Goal: Task Accomplishment & Management: Manage account settings

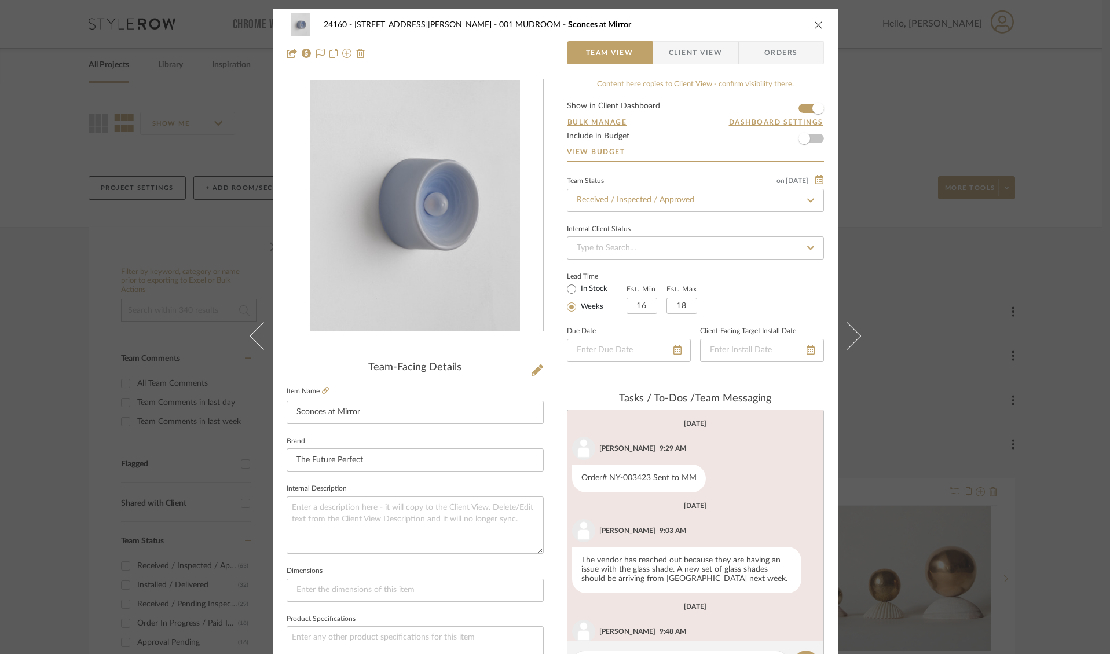
scroll to position [48, 0]
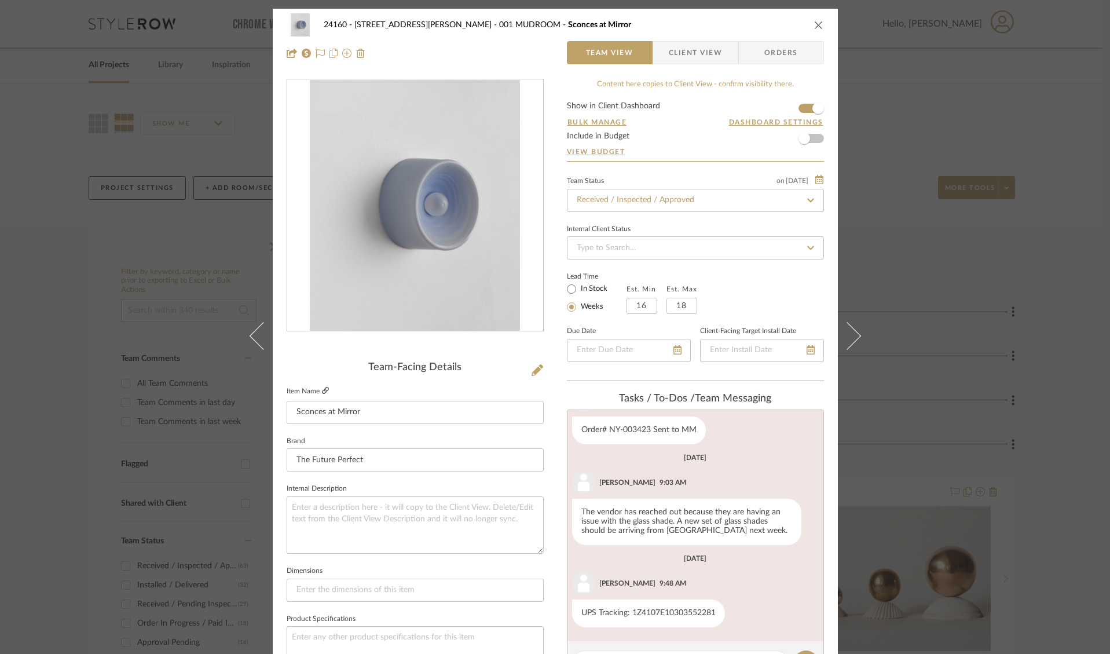
click at [322, 390] on icon at bounding box center [325, 390] width 7 height 7
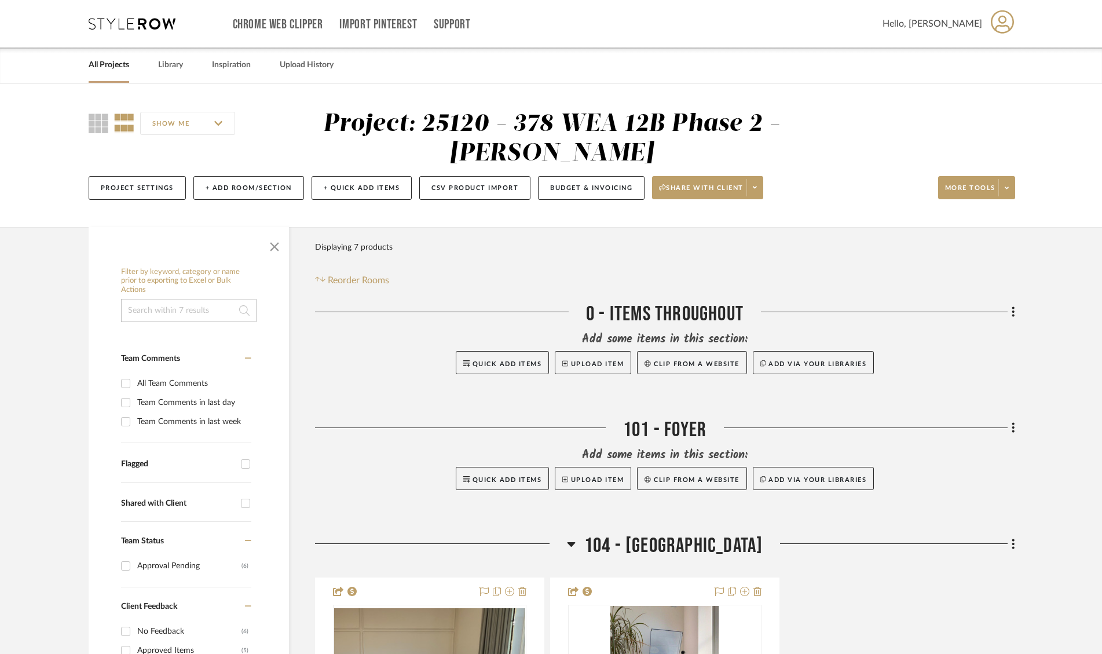
click at [998, 27] on icon at bounding box center [1003, 22] width 24 height 24
click at [973, 112] on span "Notifications" at bounding box center [983, 112] width 76 height 10
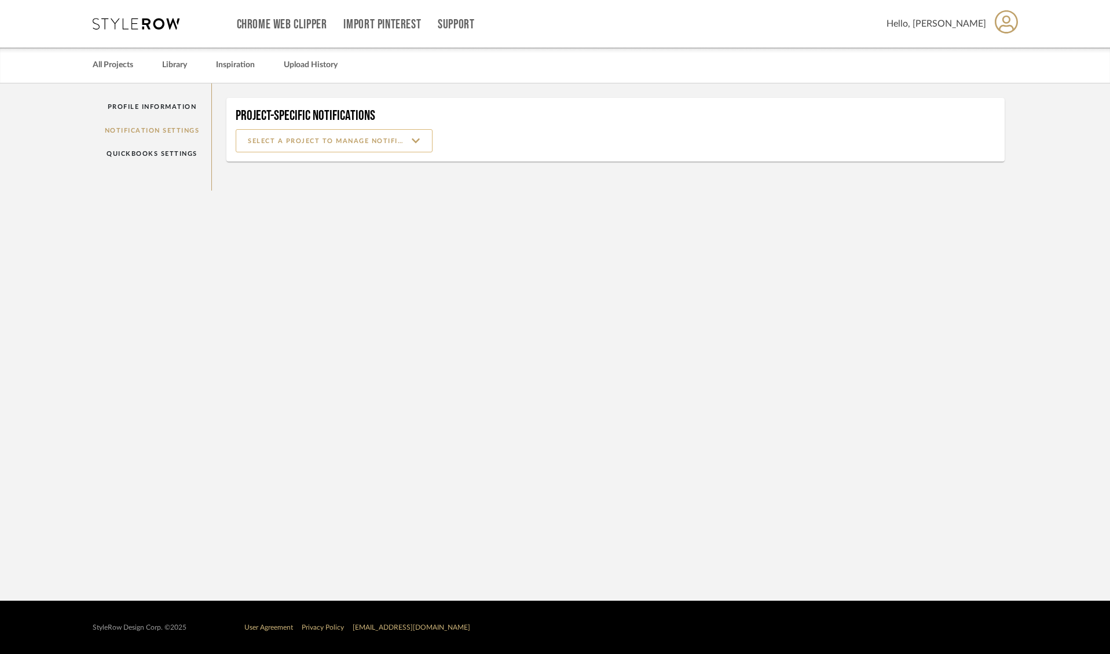
click at [267, 145] on input at bounding box center [334, 140] width 197 height 23
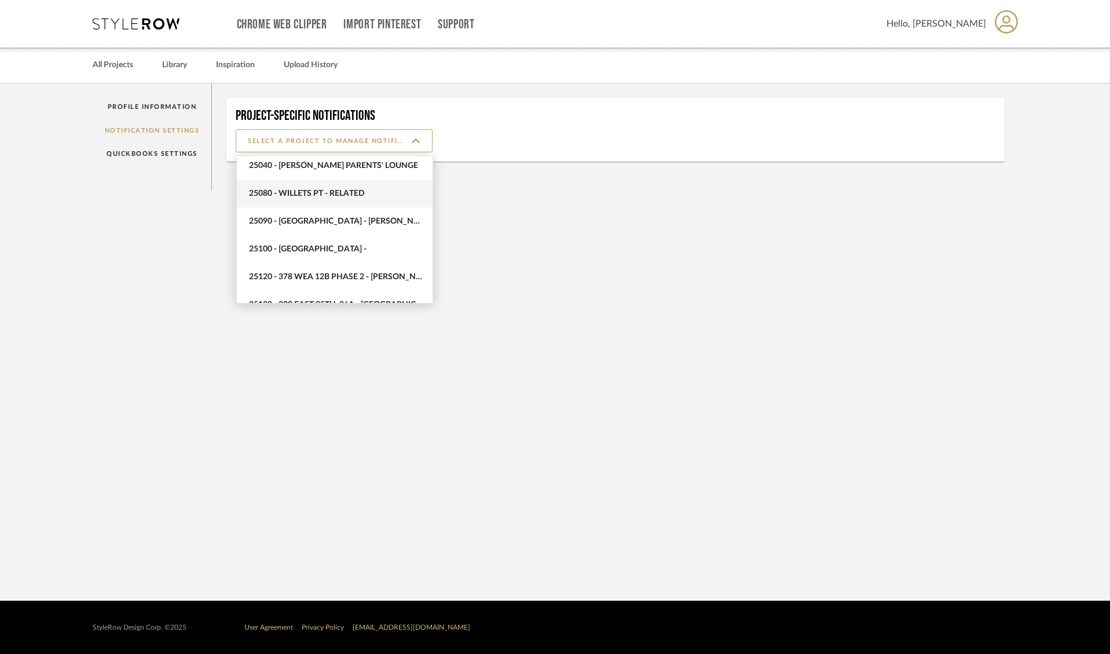
scroll to position [579, 0]
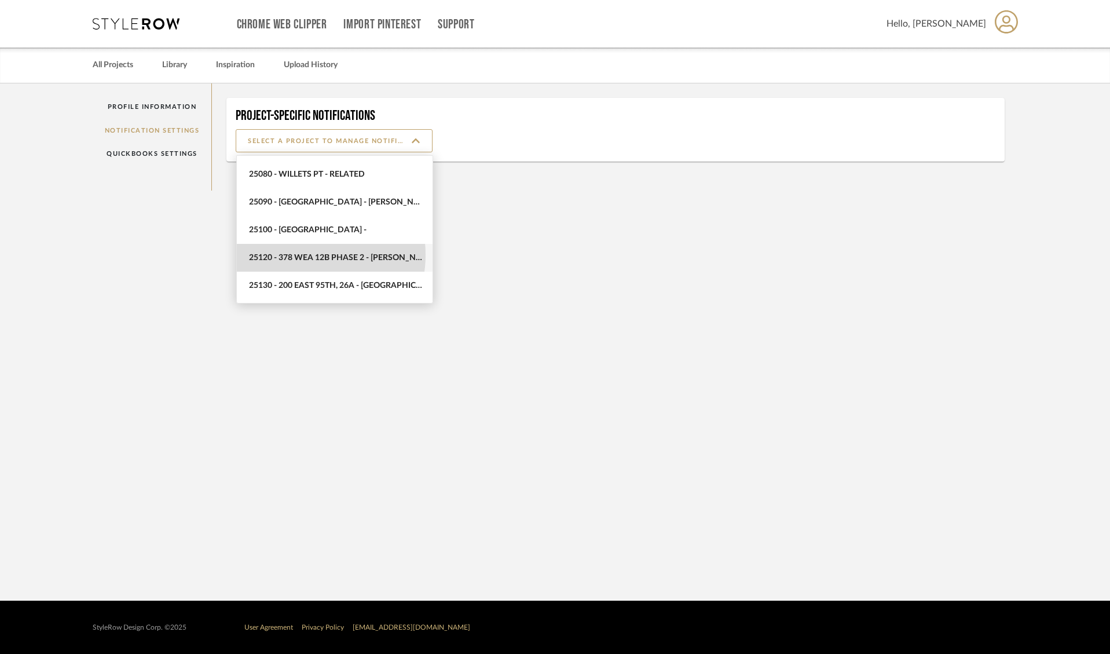
click at [306, 255] on span "25120 - 378 WEA 12B Phase 2 - Mautner" at bounding box center [336, 258] width 174 height 10
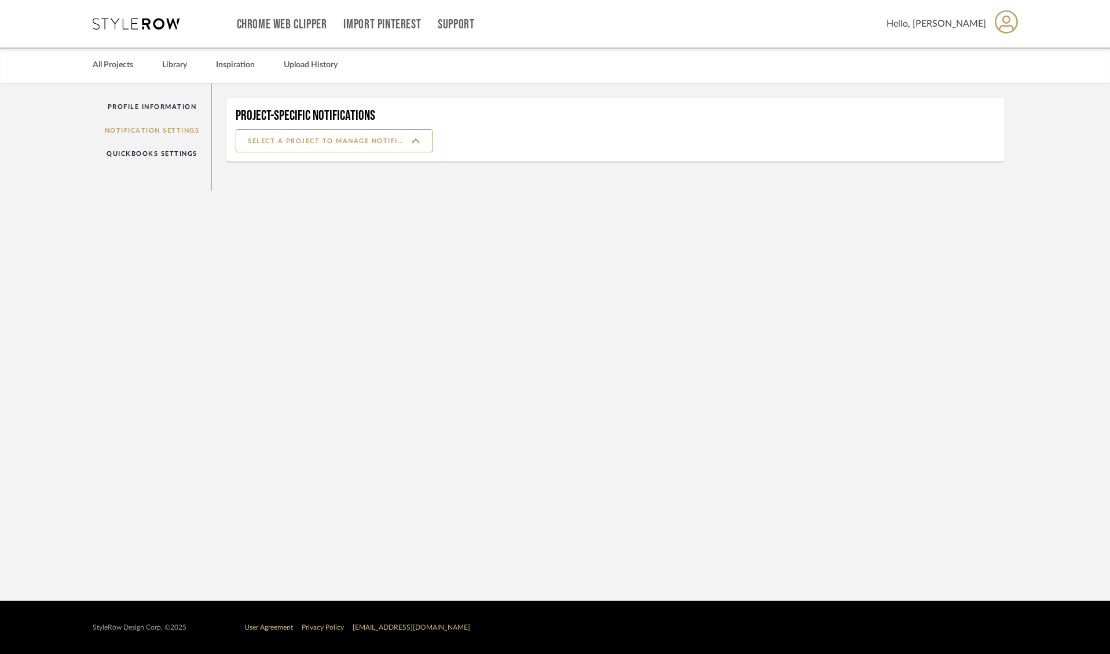
type input "25120 - 378 WEA 12B Phase 2 - Mautner"
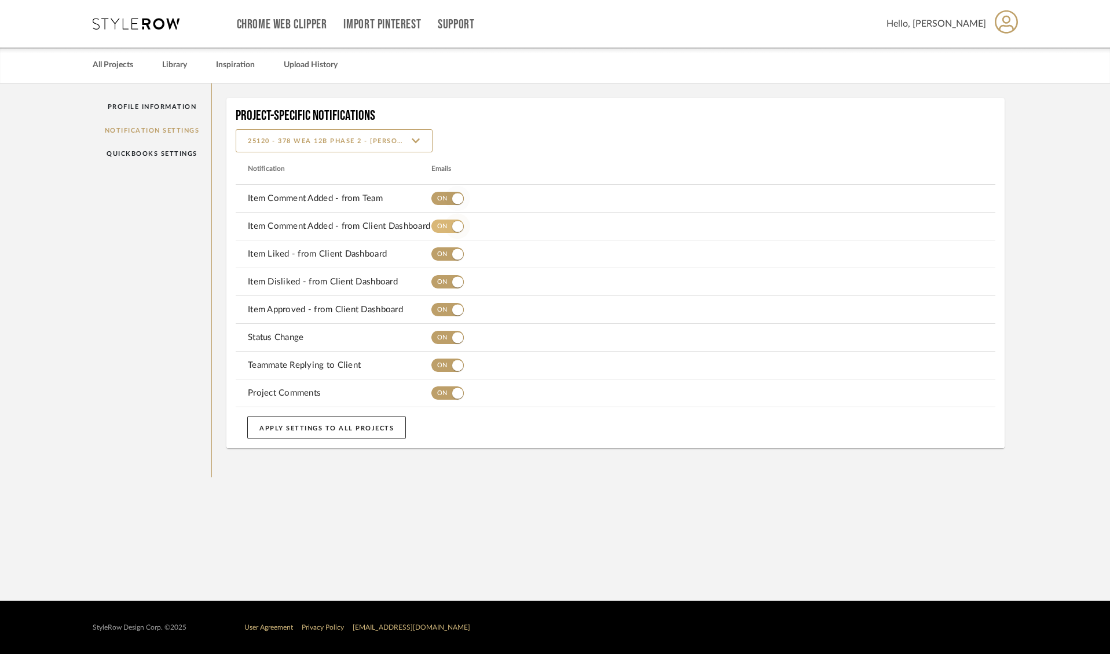
drag, startPoint x: 446, startPoint y: 202, endPoint x: 450, endPoint y: 225, distance: 24.1
click at [447, 202] on span "button" at bounding box center [457, 198] width 25 height 25
click at [450, 225] on span "button" at bounding box center [457, 226] width 25 height 25
click at [449, 253] on span "button" at bounding box center [457, 254] width 25 height 25
click at [449, 286] on span "button" at bounding box center [457, 281] width 25 height 25
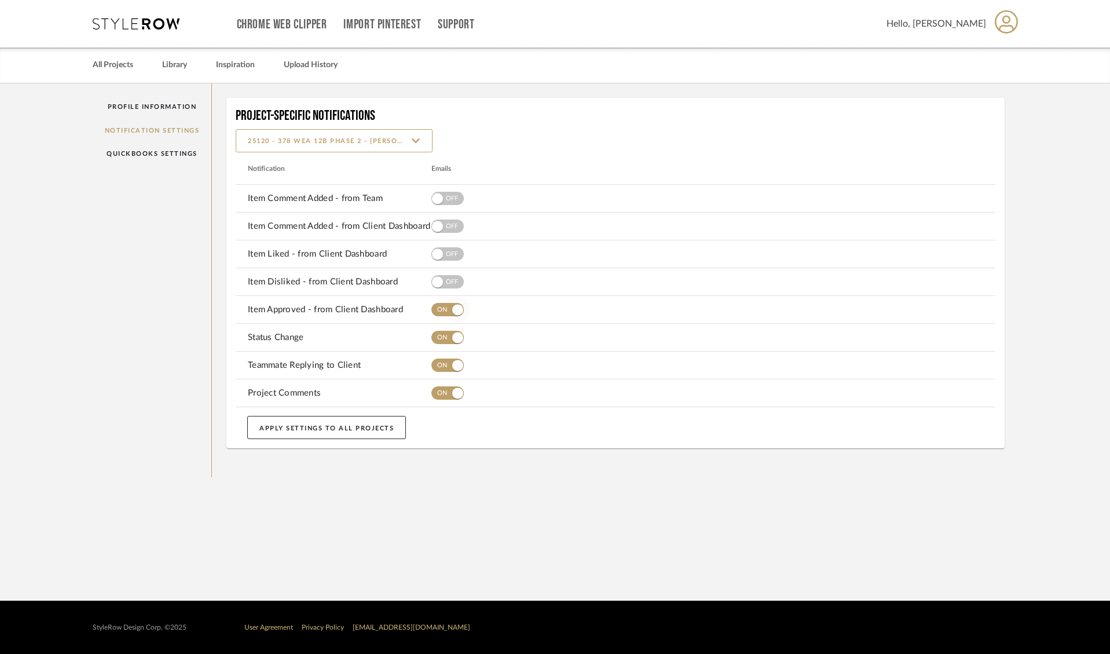
click at [450, 309] on span "button" at bounding box center [457, 309] width 25 height 25
click at [454, 337] on span "button" at bounding box center [457, 337] width 11 height 11
click at [454, 361] on span "button" at bounding box center [457, 365] width 11 height 11
click at [456, 396] on span "button" at bounding box center [457, 392] width 11 height 11
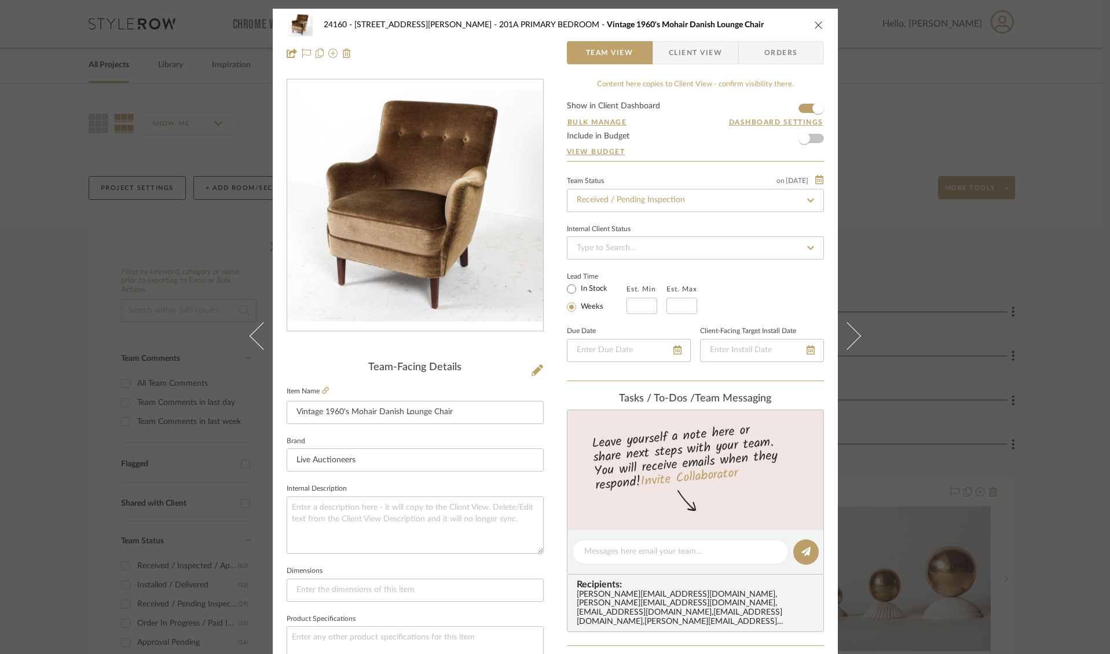
click at [699, 56] on span "Client View" at bounding box center [695, 52] width 53 height 23
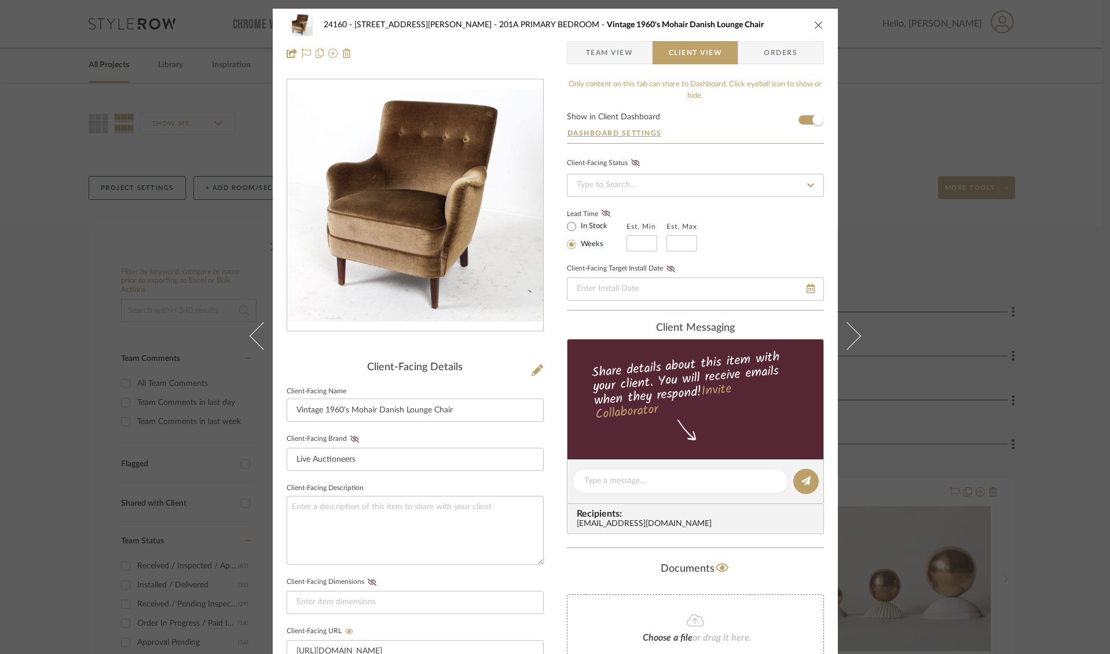
click at [616, 60] on span "Team View" at bounding box center [609, 52] width 47 height 23
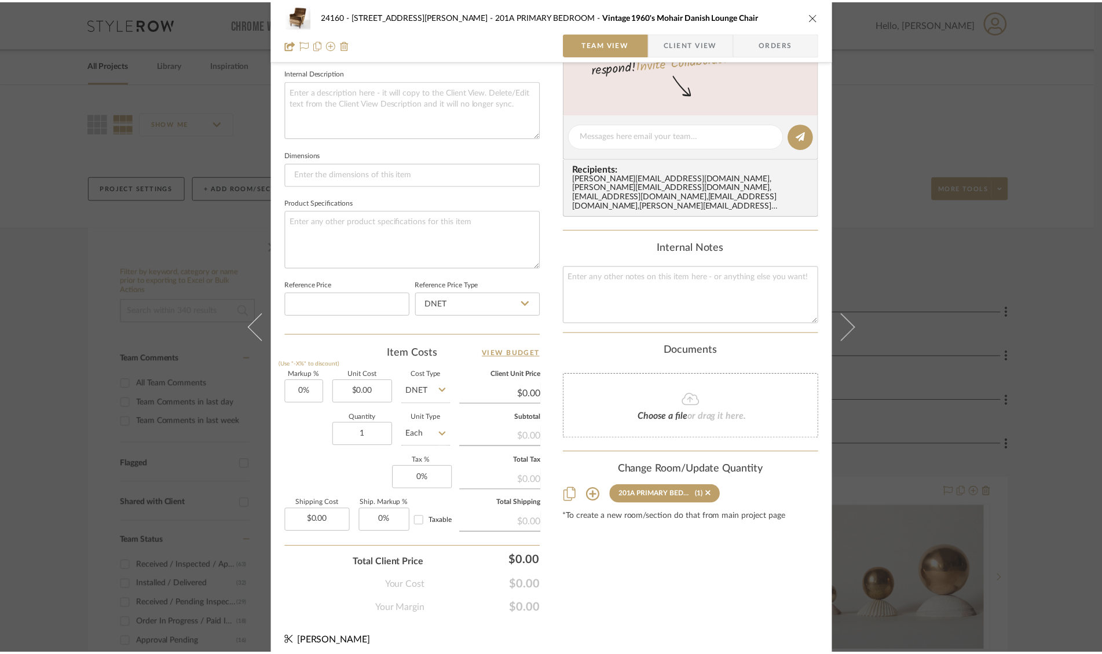
scroll to position [425, 0]
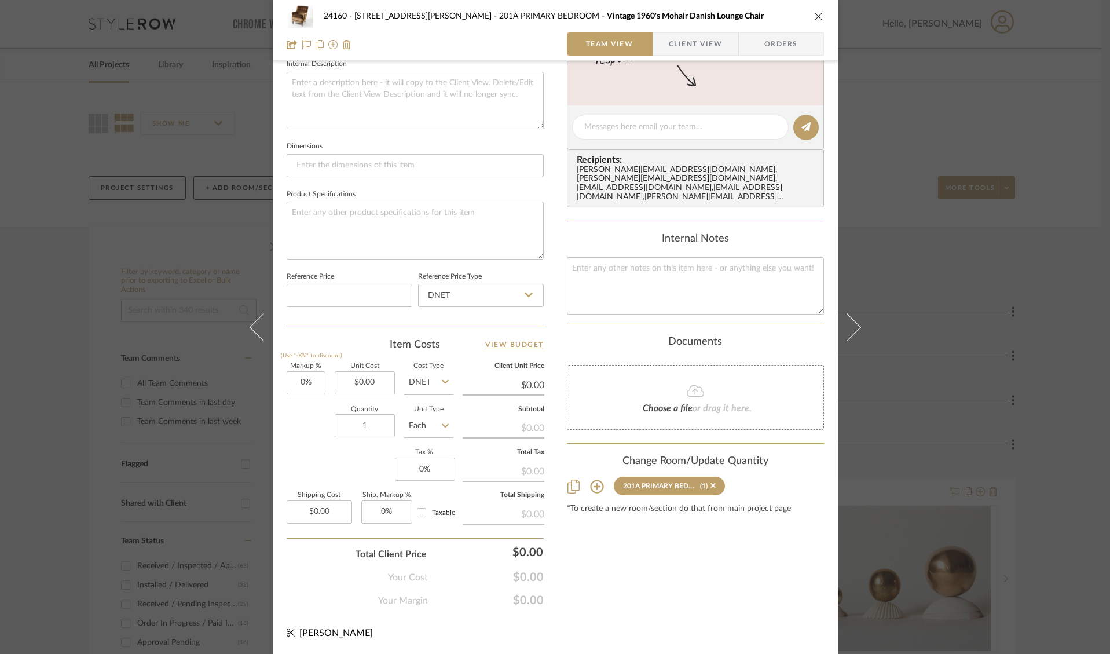
click at [905, 268] on div "24160 - 214 E 18th Street - Satow Elliot 201A PRIMARY BEDROOM Vintage 1960's Mo…" at bounding box center [555, 327] width 1110 height 654
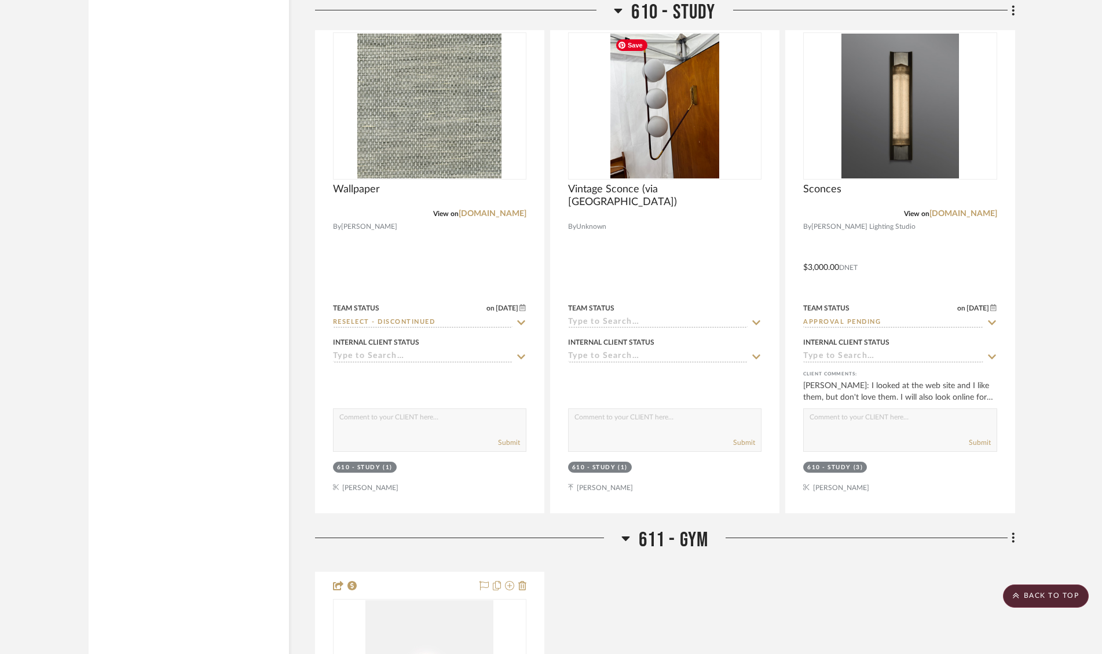
scroll to position [4781, 0]
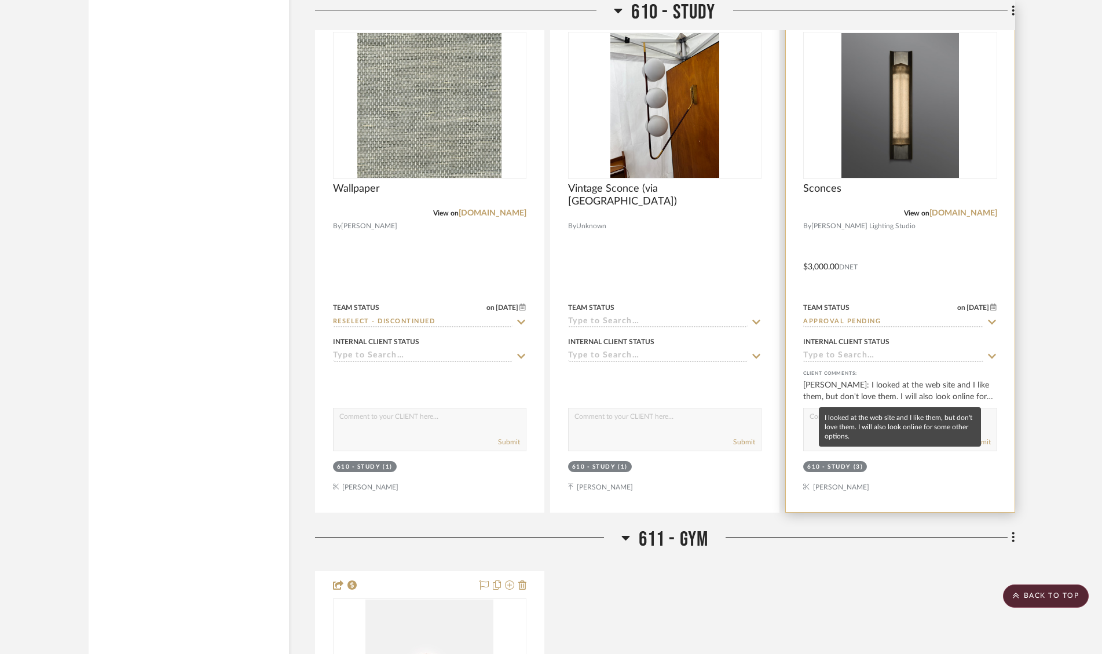
click at [902, 386] on div "[PERSON_NAME]: I looked at the web site and I like them, but don't love them. I…" at bounding box center [899, 390] width 193 height 23
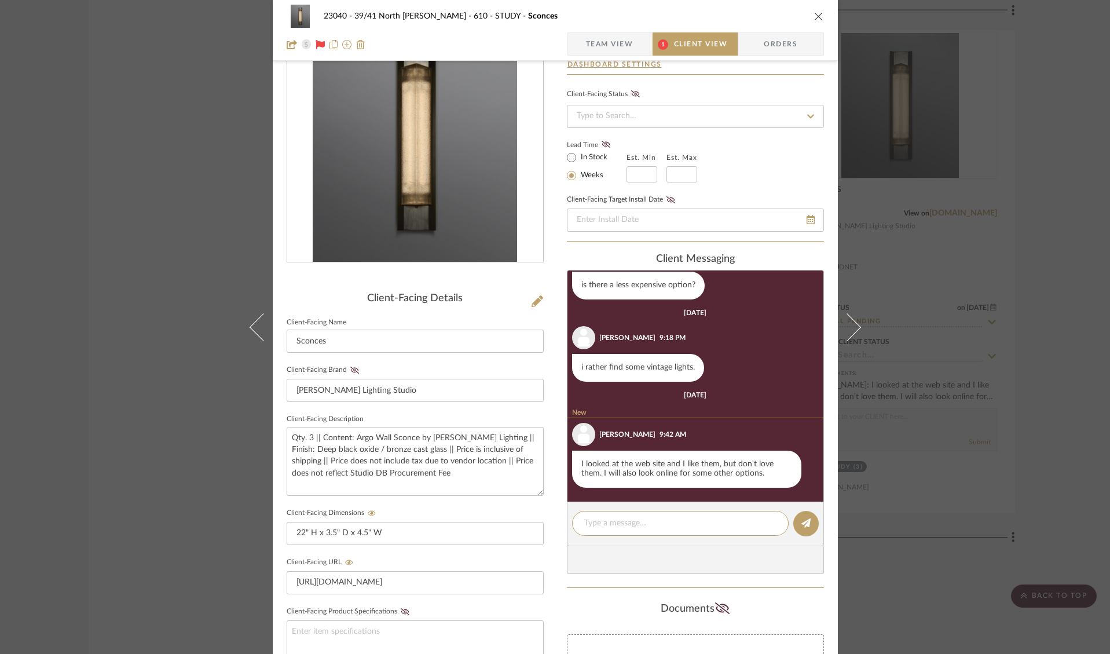
scroll to position [49, 0]
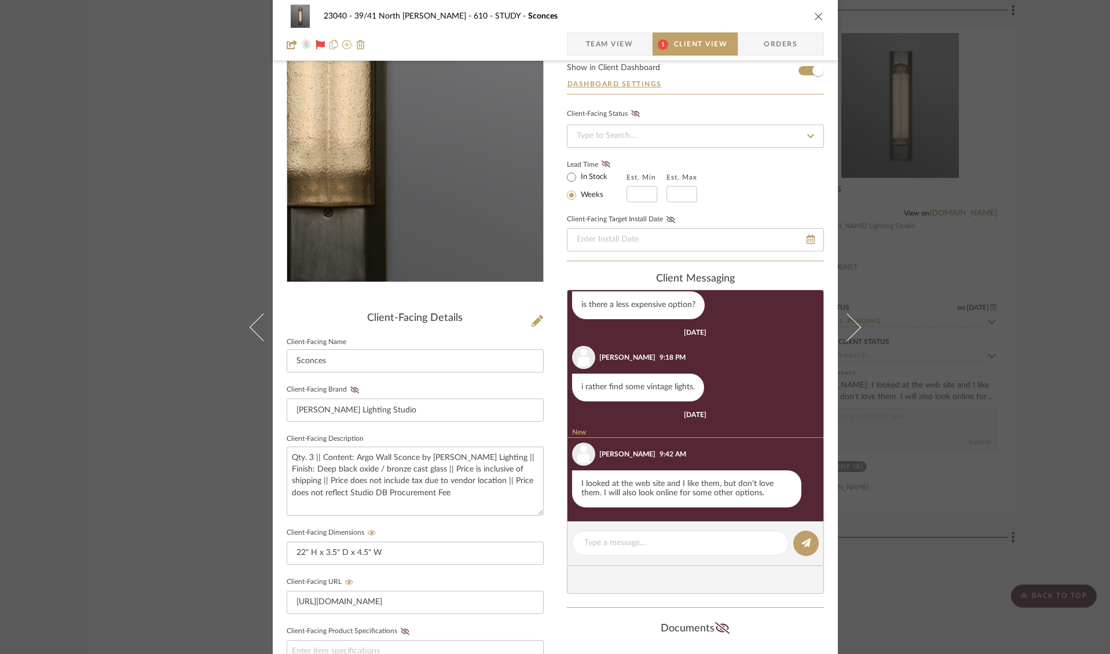
click at [441, 207] on img "0" at bounding box center [415, 156] width 204 height 251
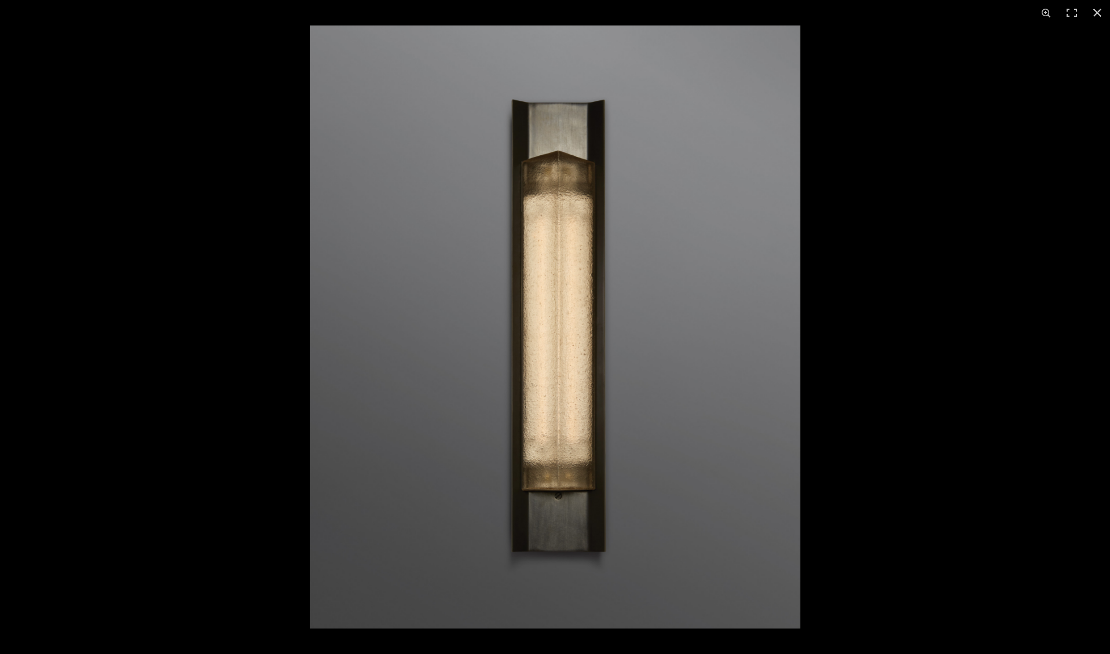
click at [752, 282] on img at bounding box center [555, 326] width 491 height 603
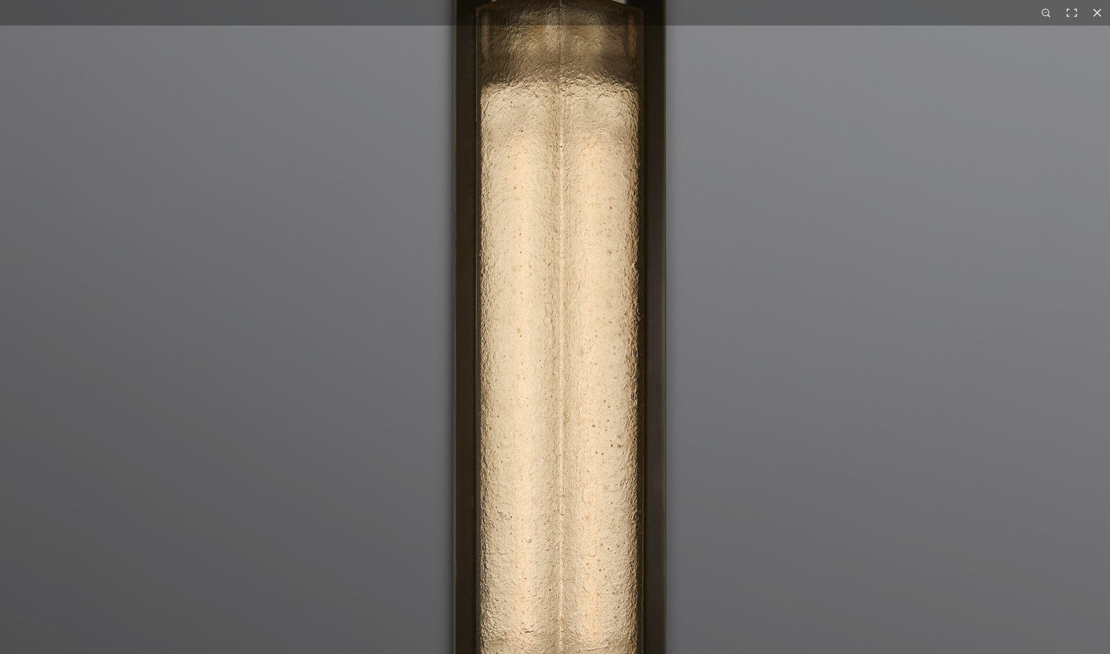
click at [752, 282] on img at bounding box center [553, 384] width 1116 height 1372
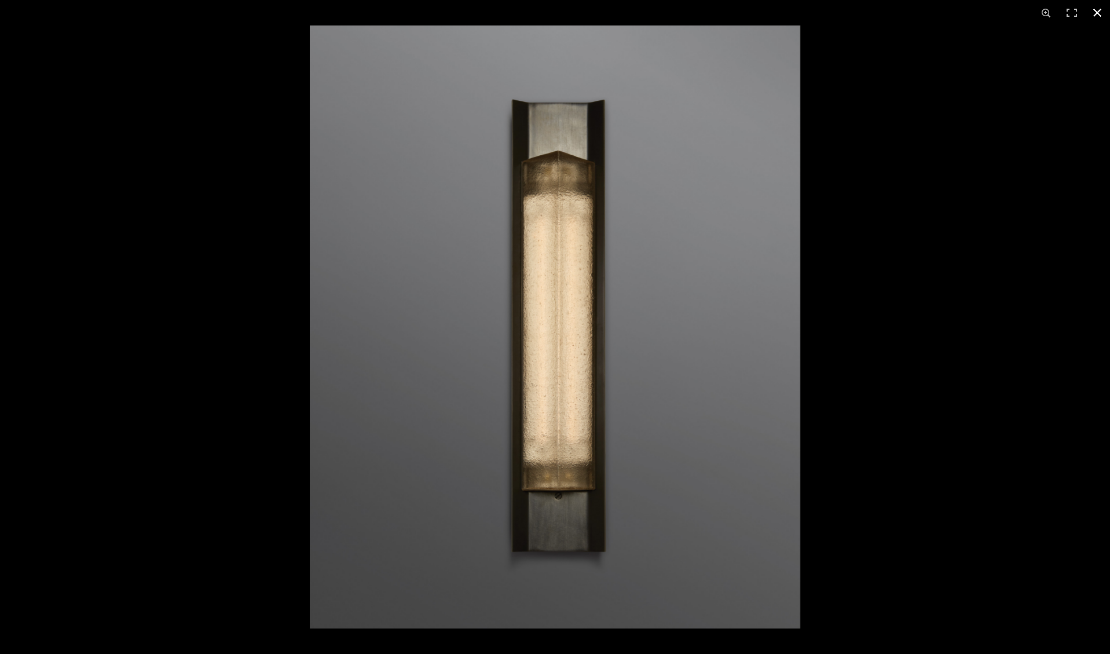
click at [992, 254] on div at bounding box center [865, 352] width 1110 height 654
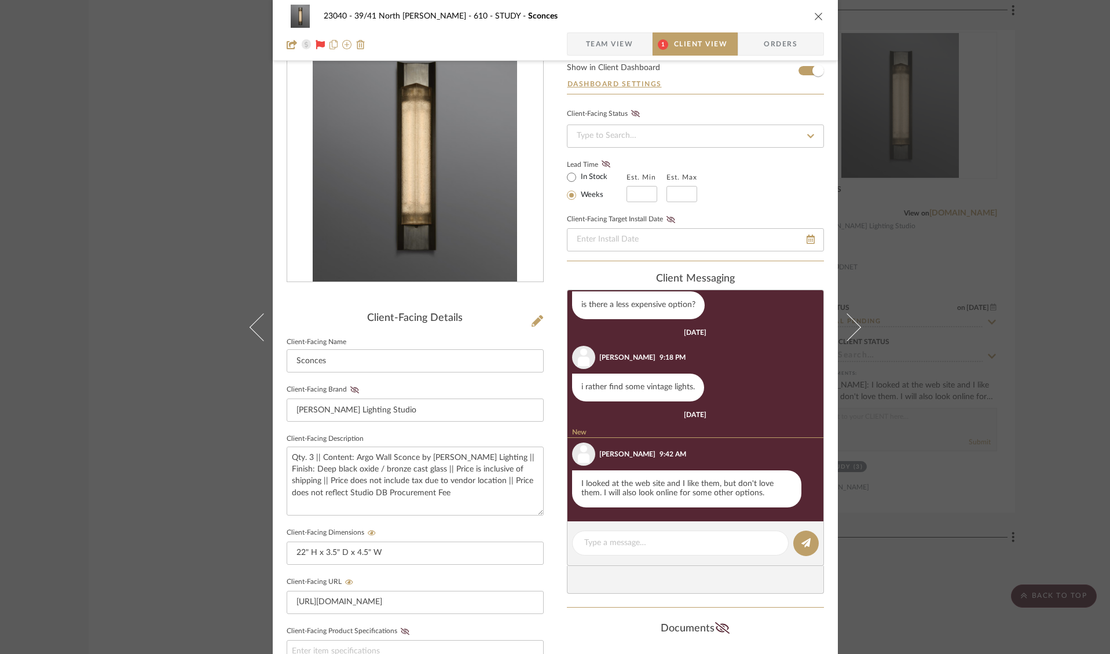
scroll to position [39, 0]
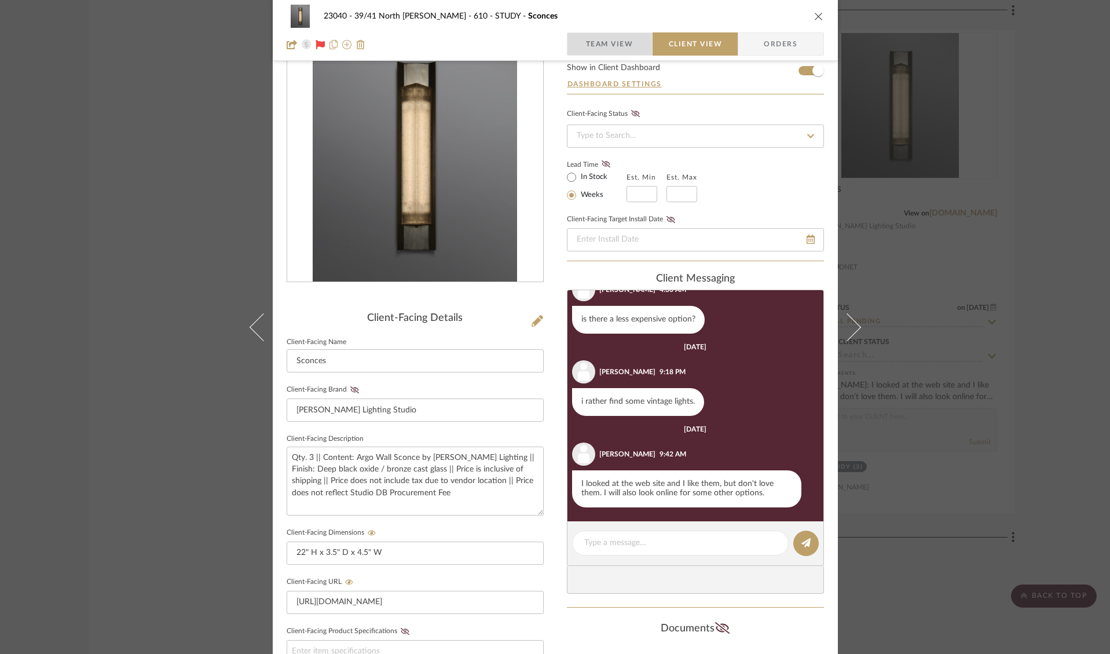
click at [615, 52] on span "Team View" at bounding box center [609, 43] width 47 height 23
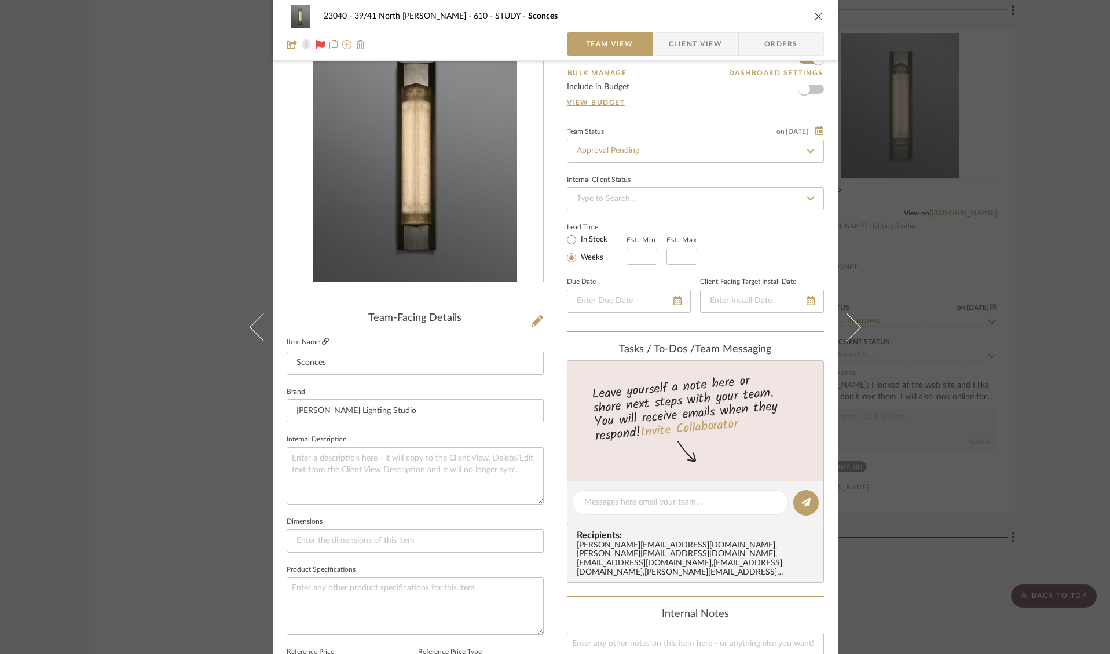
click at [323, 342] on icon at bounding box center [325, 341] width 7 height 7
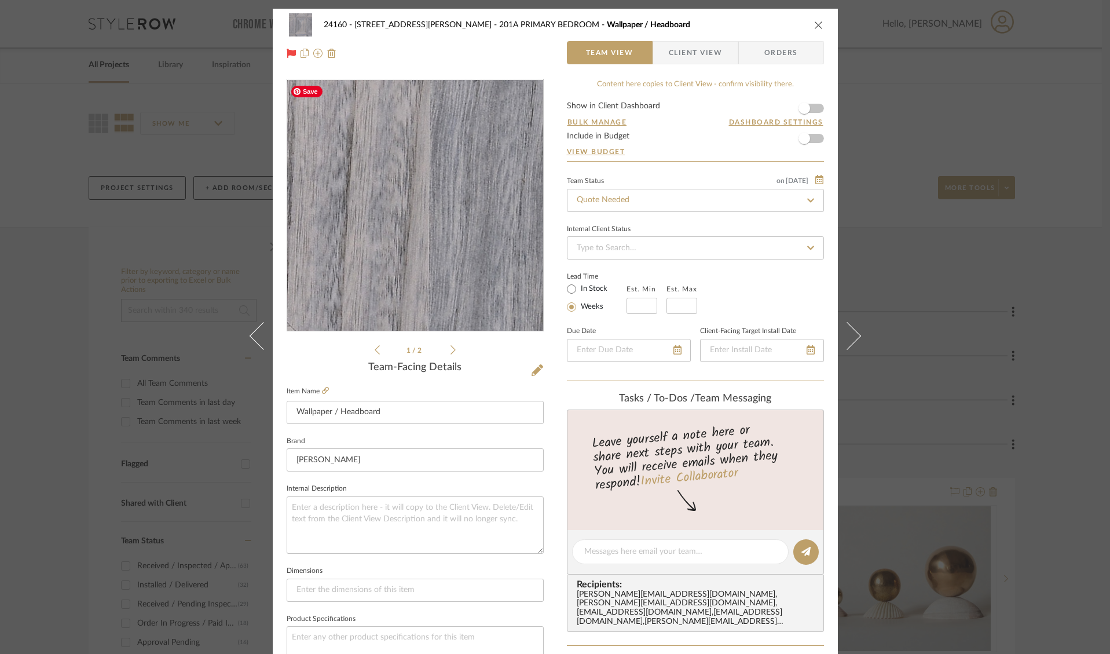
click at [471, 214] on img "0" at bounding box center [415, 205] width 251 height 251
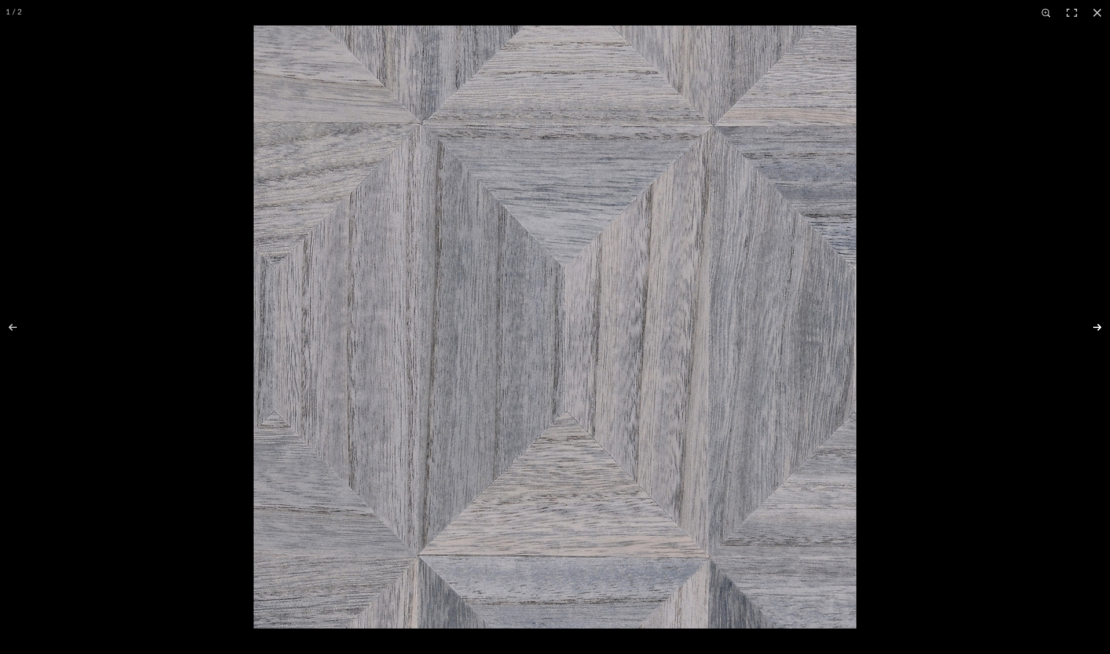
click at [1090, 324] on button at bounding box center [1090, 327] width 41 height 58
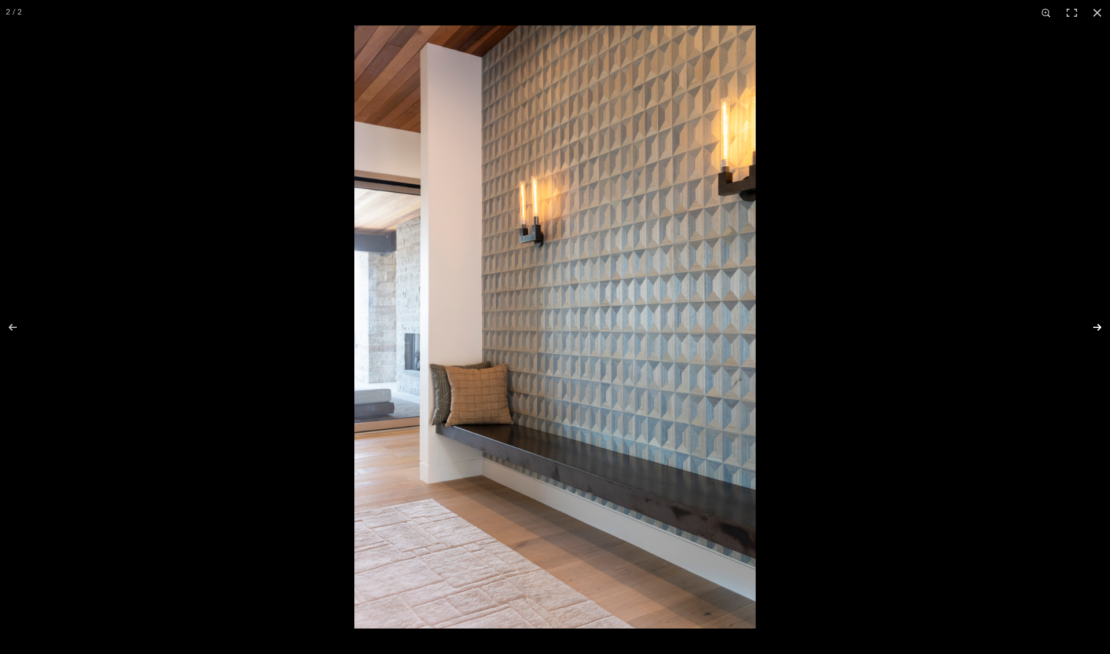
click at [1092, 325] on button at bounding box center [1090, 327] width 41 height 58
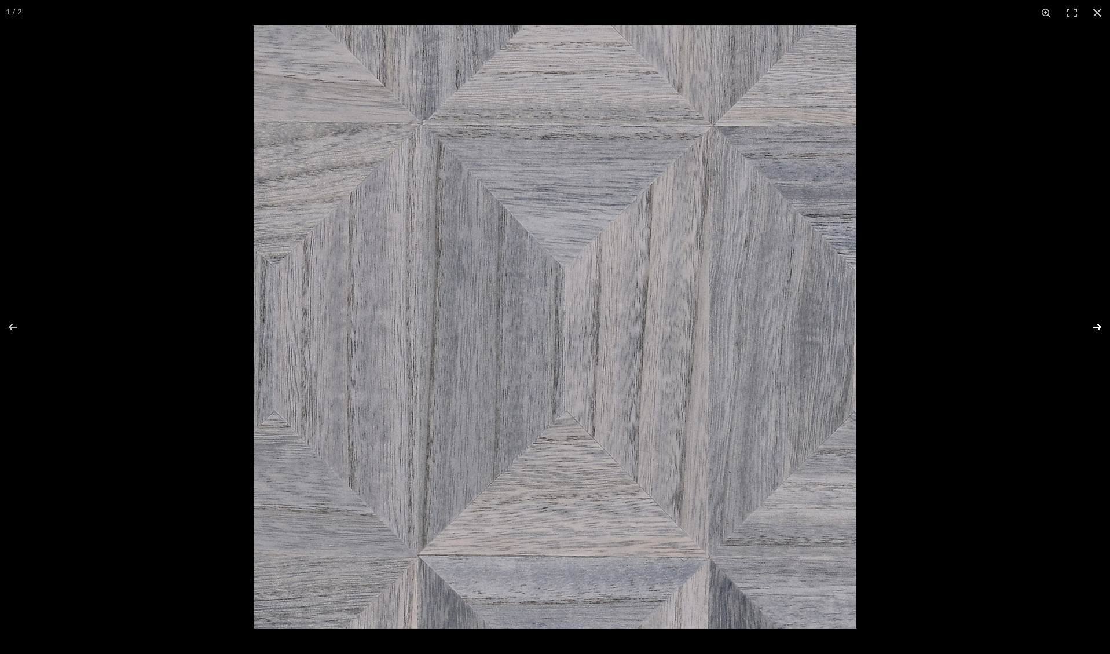
click at [1092, 325] on button at bounding box center [1090, 327] width 41 height 58
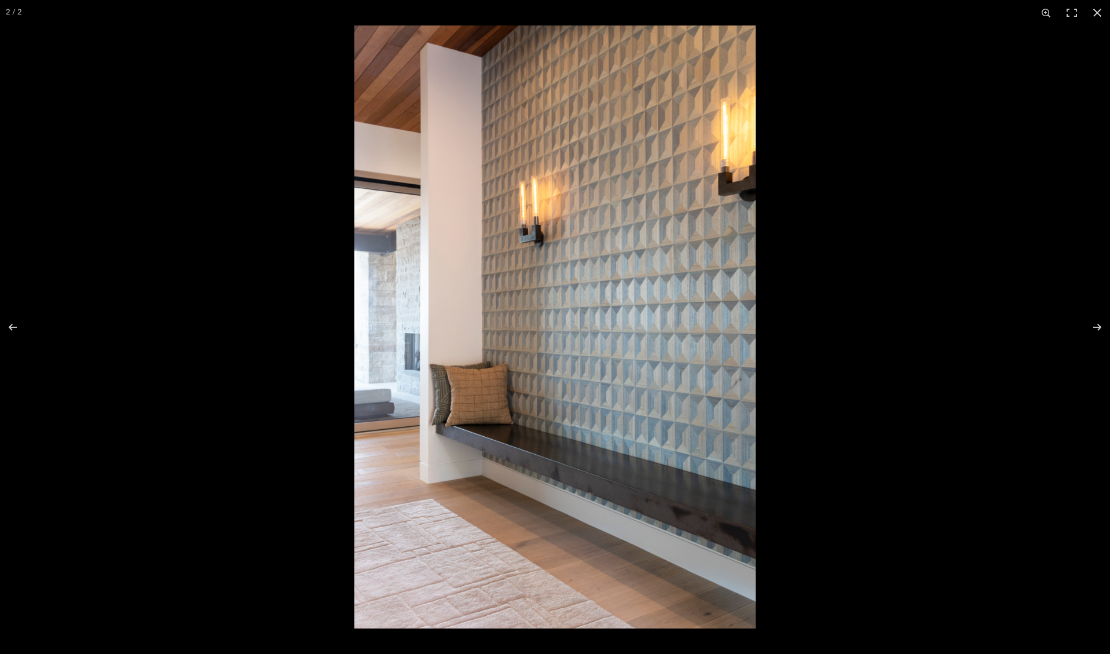
click at [1095, 12] on button at bounding box center [1097, 12] width 25 height 25
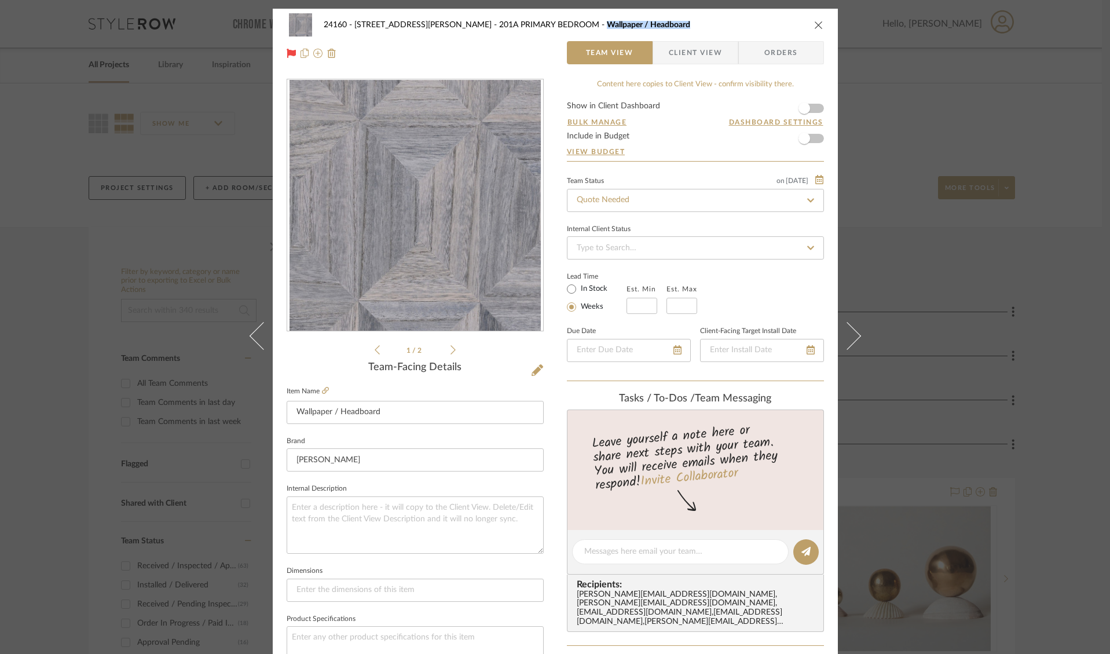
drag, startPoint x: 579, startPoint y: 23, endPoint x: 666, endPoint y: 19, distance: 87.6
click at [666, 19] on div "24160 - [STREET_ADDRESS][PERSON_NAME] PRIMARY BEDROOM Wallpaper / Headboard" at bounding box center [555, 24] width 537 height 23
click at [938, 122] on div "24160 - [STREET_ADDRESS][PERSON_NAME] PRIMARY BEDROOM Wallpaper / Headboard Tea…" at bounding box center [555, 327] width 1110 height 654
